Goal: Task Accomplishment & Management: Use online tool/utility

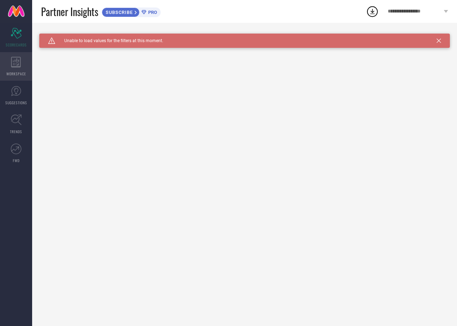
click at [24, 67] on div "WORKSPACE" at bounding box center [16, 66] width 32 height 29
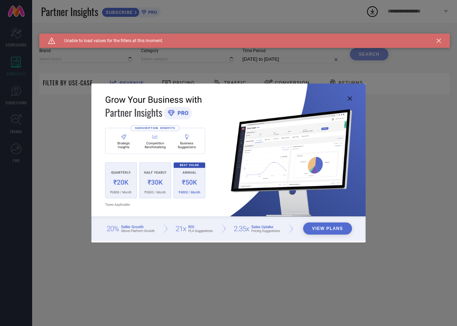
type input "1 STOP FASHION"
type input "All"
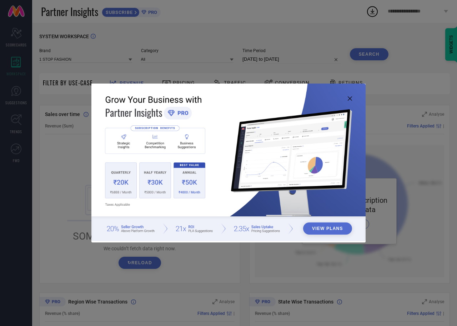
click at [350, 99] on icon at bounding box center [350, 98] width 4 height 4
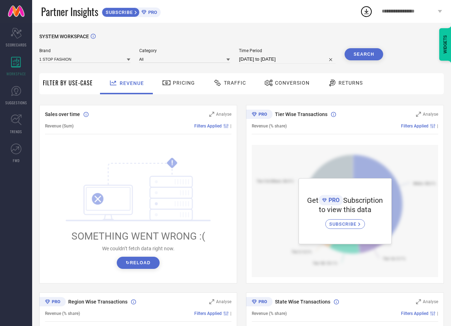
click at [115, 64] on div "Brand 1 STOP FASHION Category All Time Period [DATE] to [DATE] Search" at bounding box center [211, 58] width 344 height 21
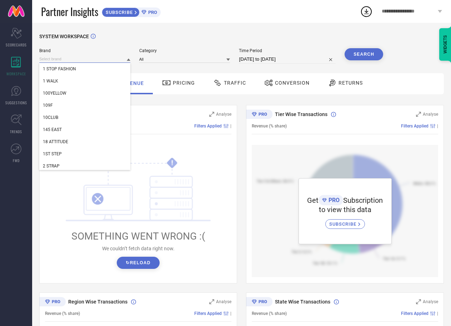
click at [115, 61] on input at bounding box center [84, 58] width 91 height 7
type input "K"
type input "C"
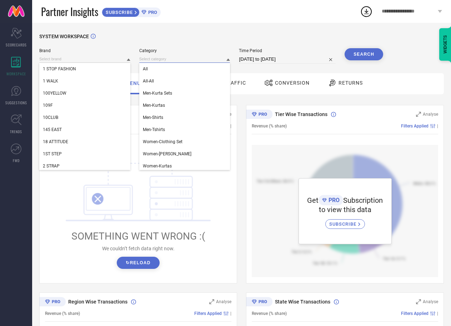
click at [222, 62] on input at bounding box center [184, 58] width 91 height 7
